Goal: Information Seeking & Learning: Find specific fact

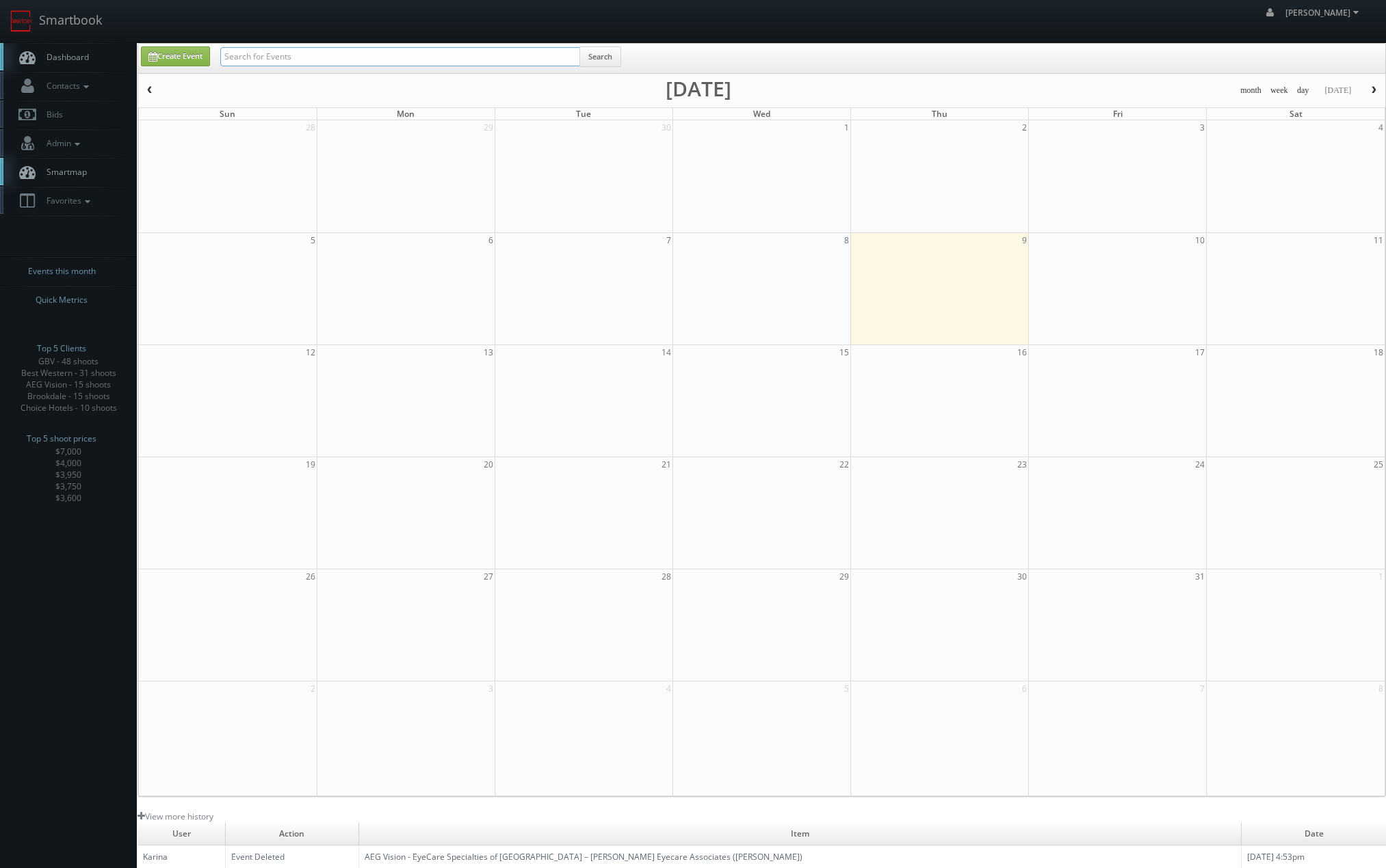
click at [452, 57] on input "text" at bounding box center [399, 57] width 359 height 20
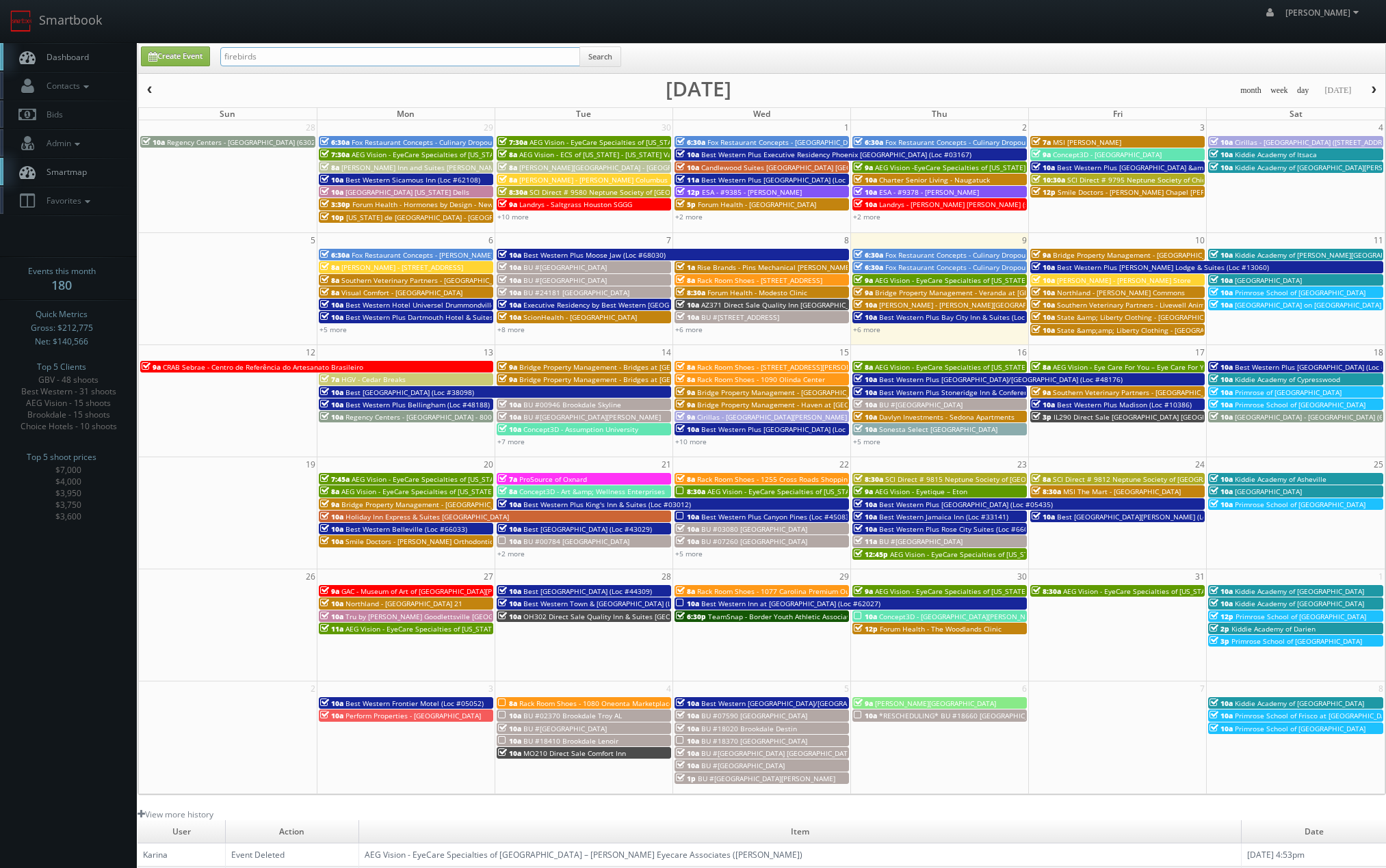
type input "firebirds"
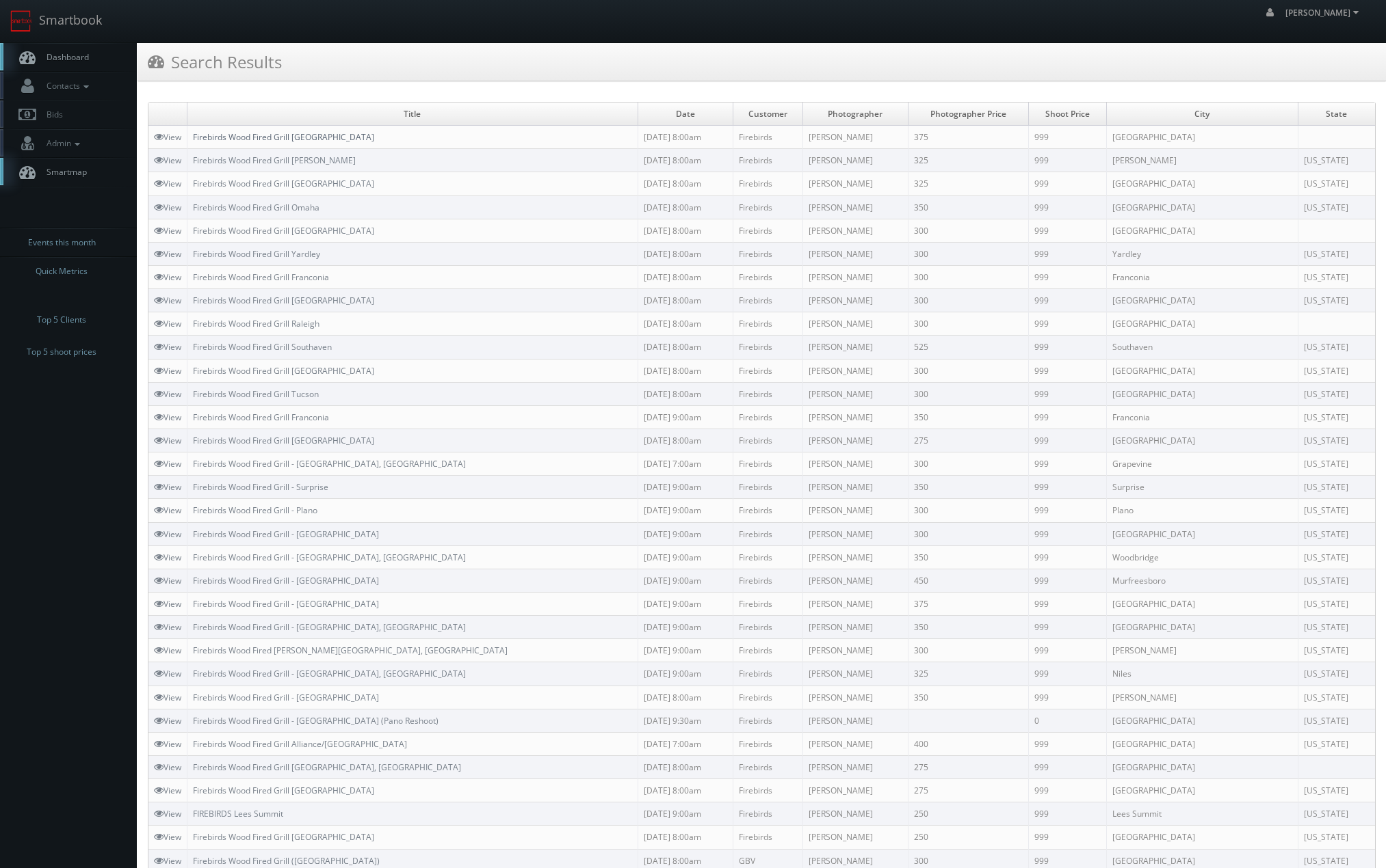
click at [281, 137] on link "Firebirds Wood Fired Grill [GEOGRAPHIC_DATA]" at bounding box center [284, 137] width 182 height 11
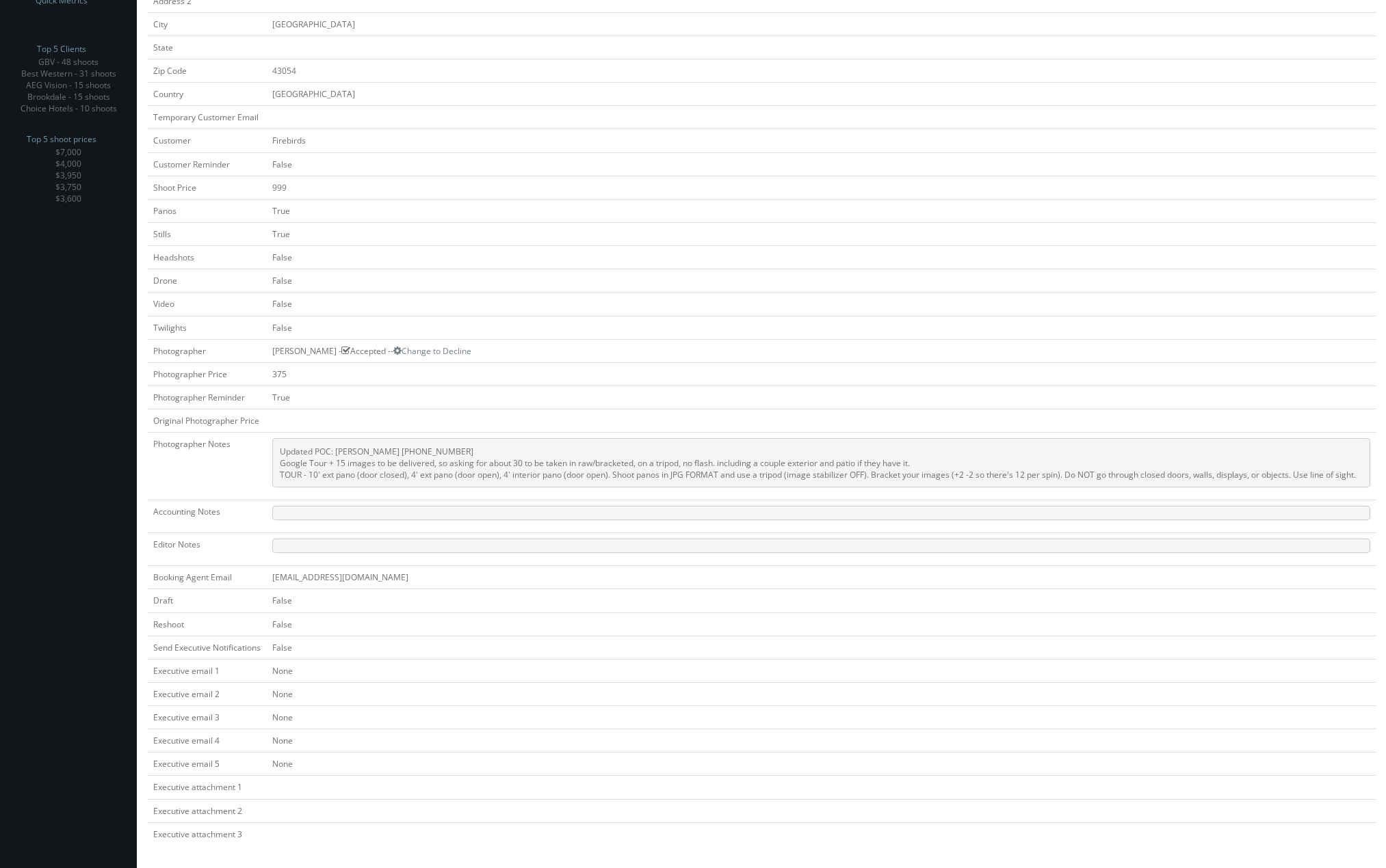
scroll to position [287, 0]
